Goal: Find specific page/section: Find specific page/section

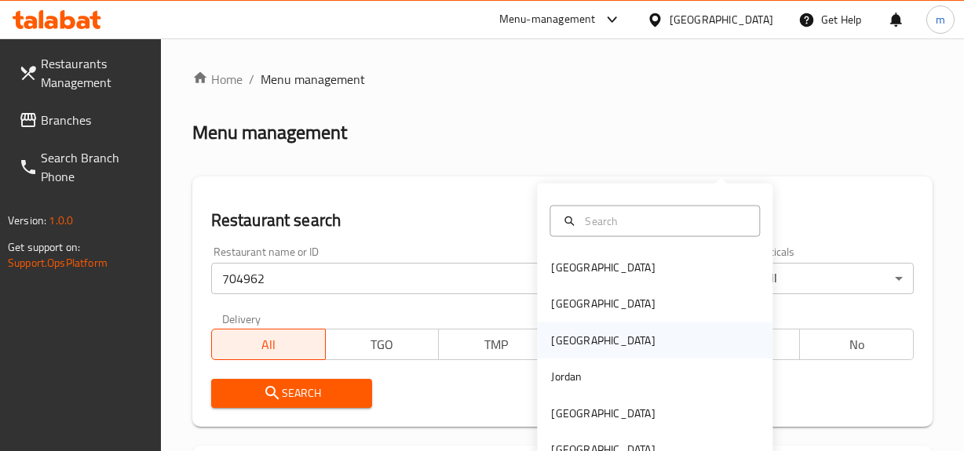
scroll to position [142, 0]
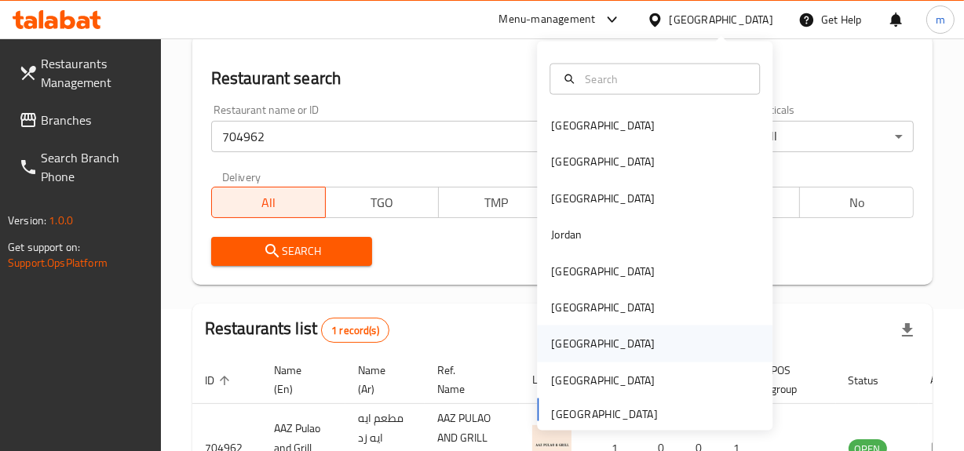
click at [604, 347] on div "[GEOGRAPHIC_DATA]" at bounding box center [655, 344] width 236 height 36
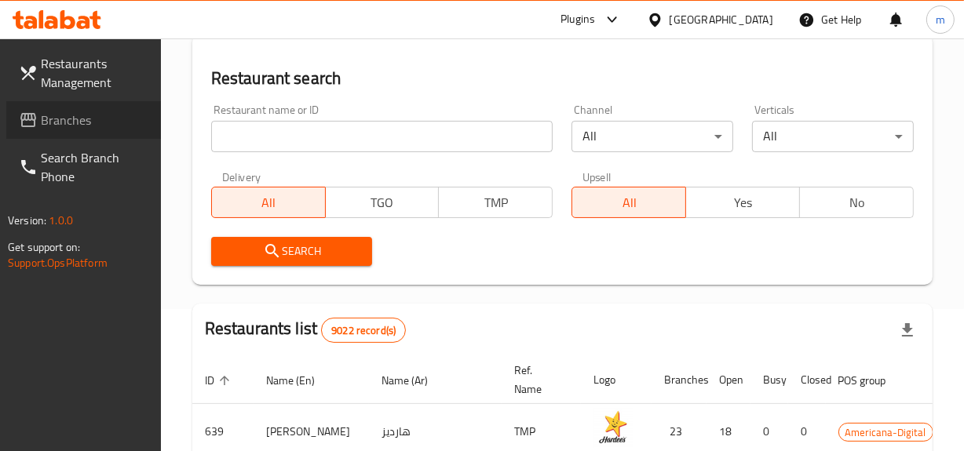
click at [67, 111] on span "Branches" at bounding box center [95, 120] width 108 height 19
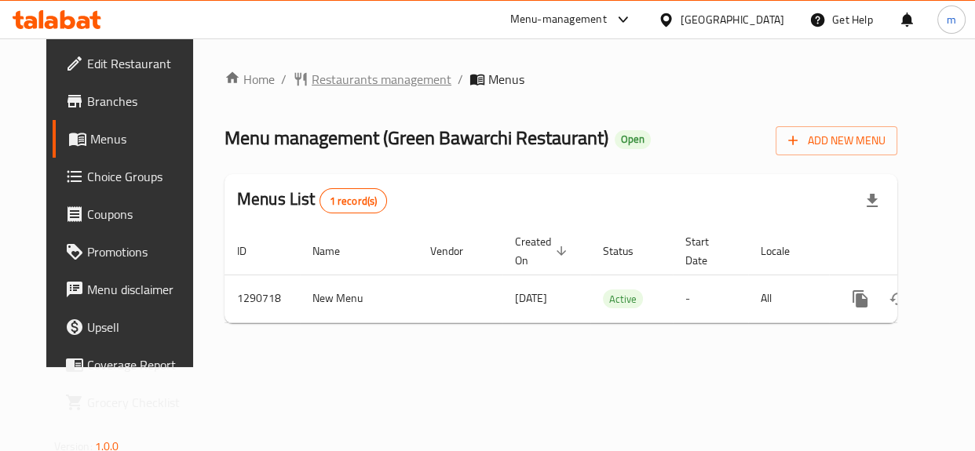
click at [342, 71] on span "Restaurants management" at bounding box center [382, 79] width 140 height 19
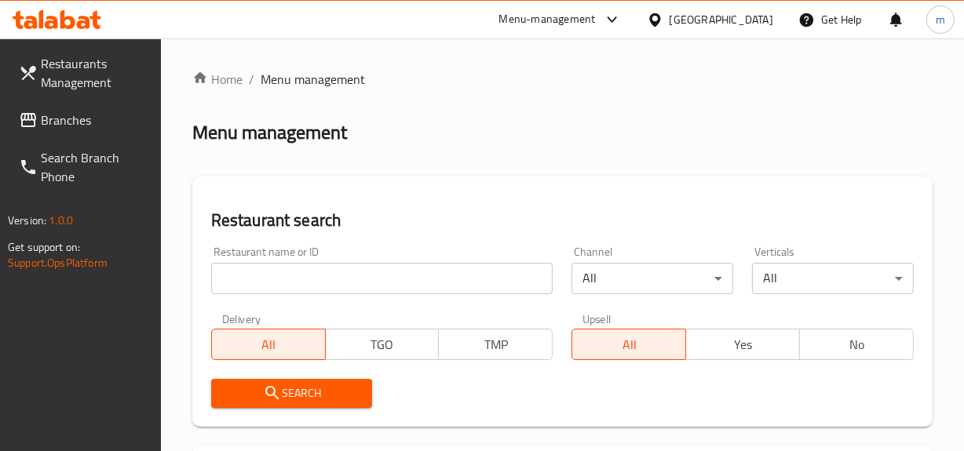
click at [360, 286] on input "search" at bounding box center [382, 278] width 342 height 31
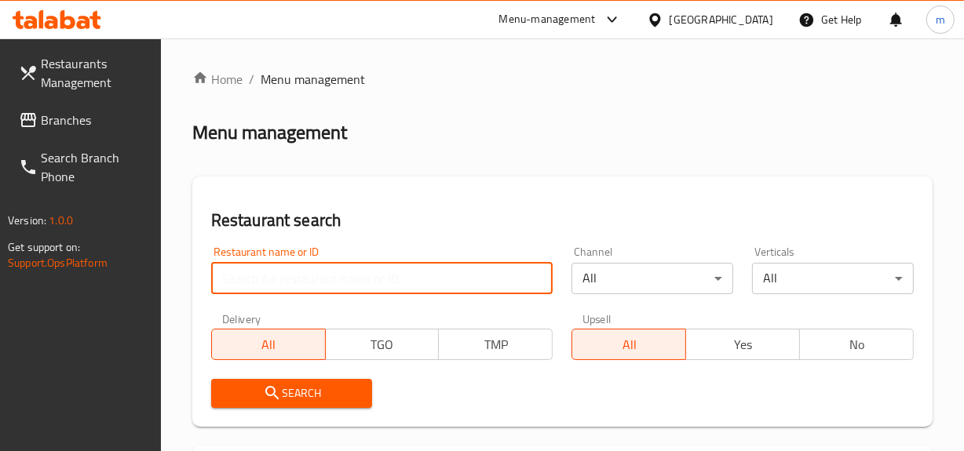
paste input "698354"
type input "698354"
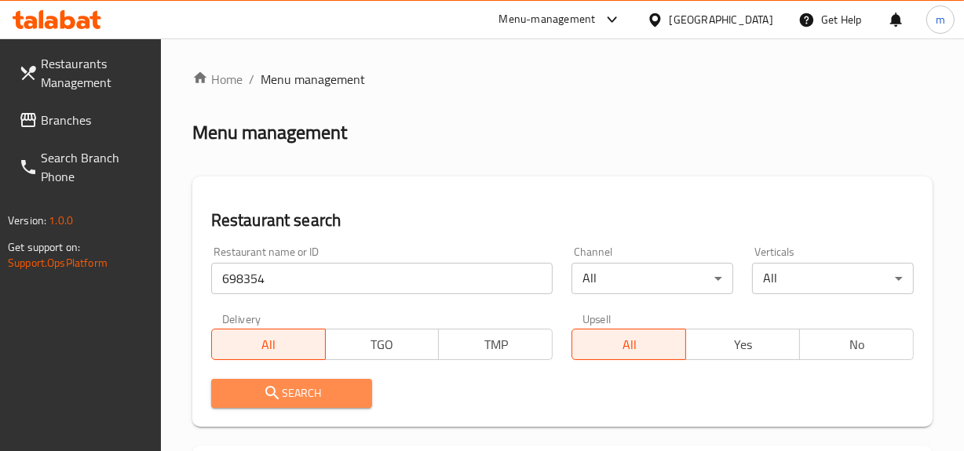
click at [316, 380] on button "Search" at bounding box center [292, 393] width 162 height 29
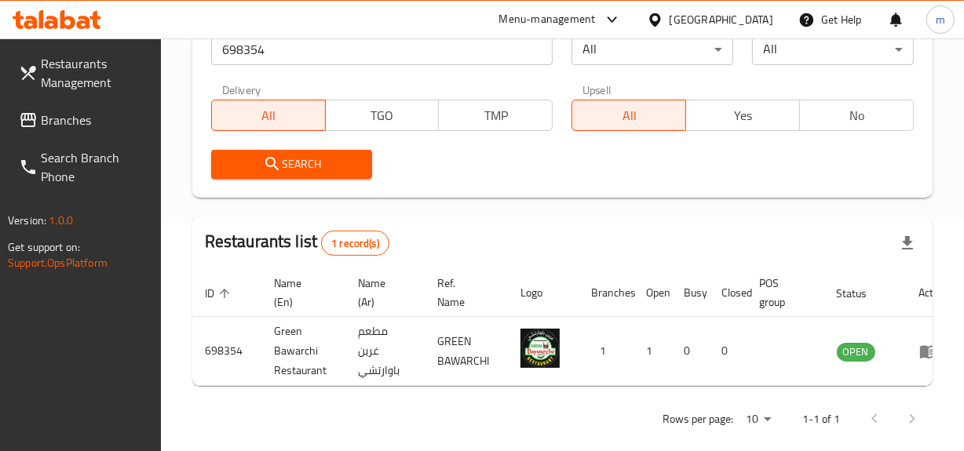
scroll to position [259, 0]
